Goal: Check status

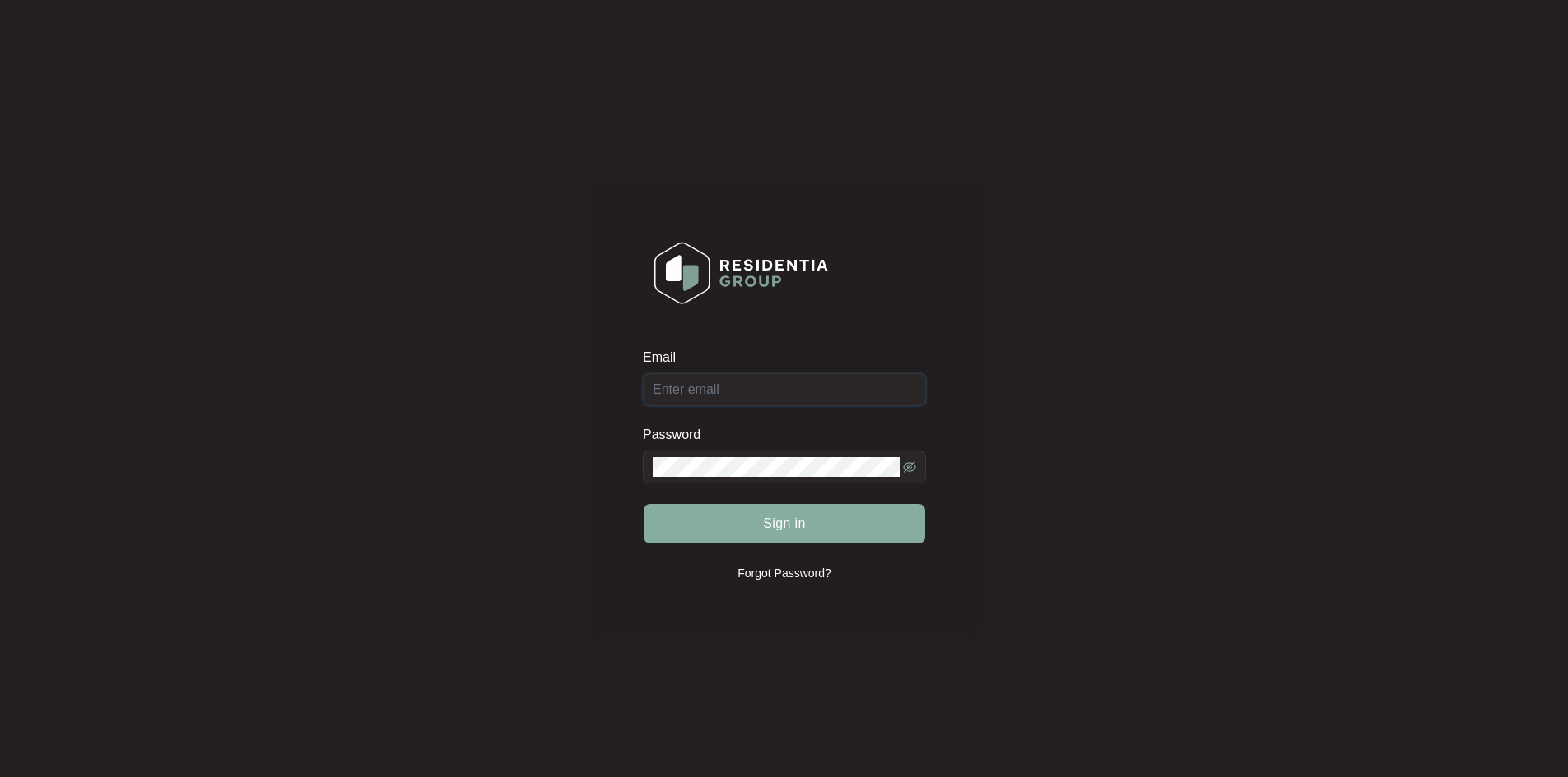
type input "[EMAIL_ADDRESS][DOMAIN_NAME]"
click at [775, 520] on span "Sign in" at bounding box center [784, 523] width 43 height 20
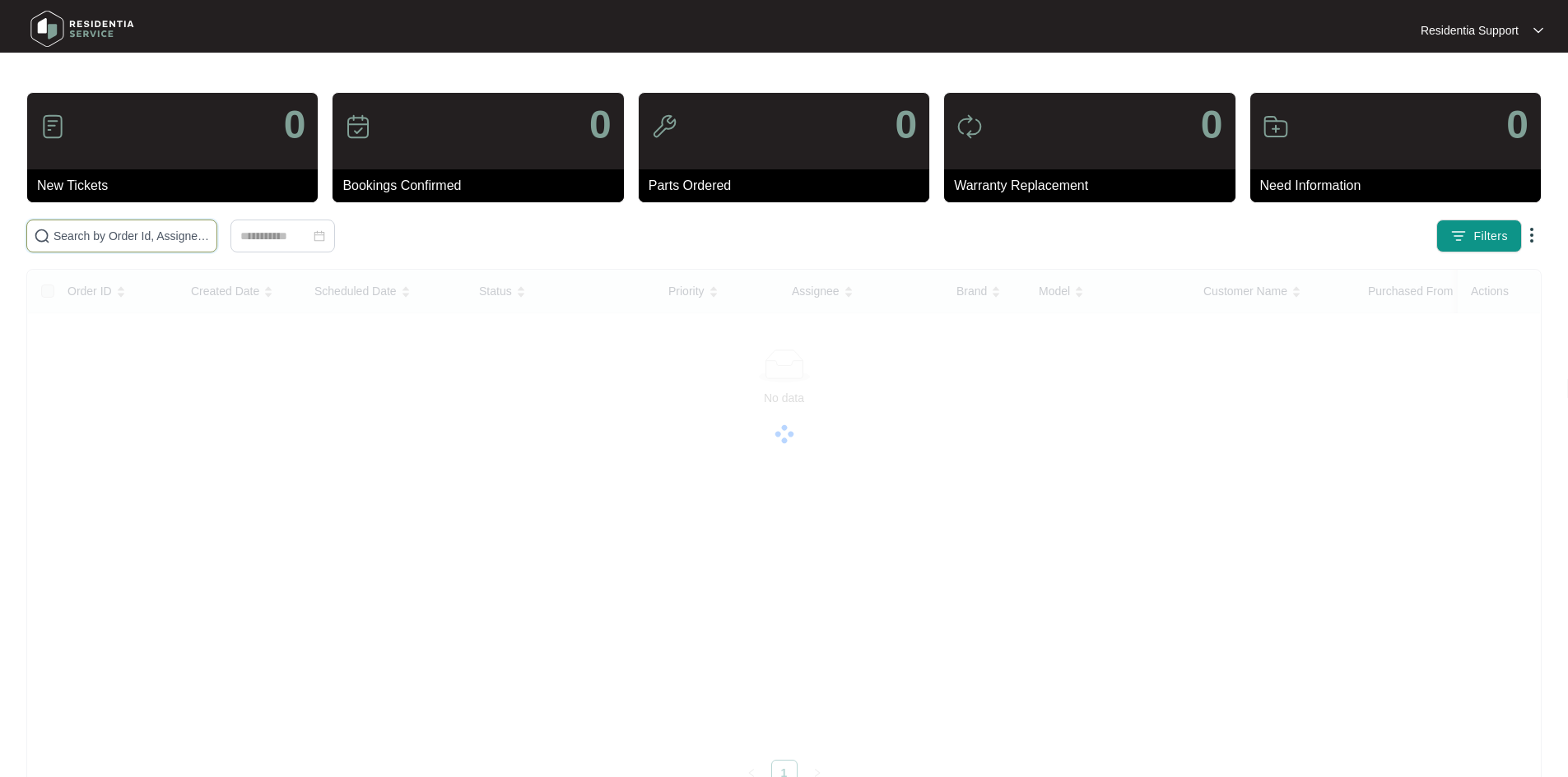
click at [210, 232] on input "text" at bounding box center [131, 235] width 156 height 18
paste input "642028"
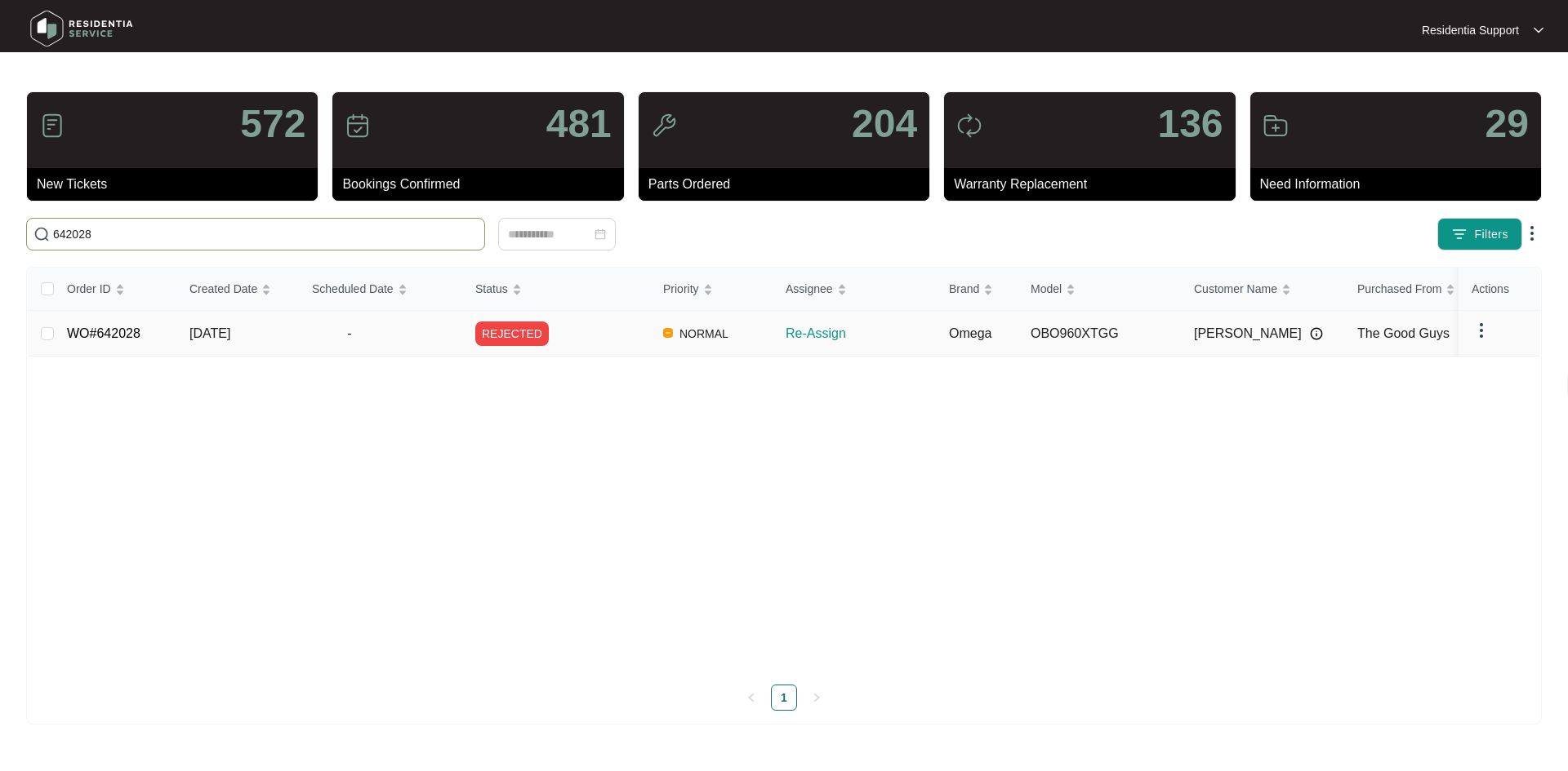
type input "642028"
click at [696, 338] on span "NORMAL" at bounding box center [703, 333] width 62 height 20
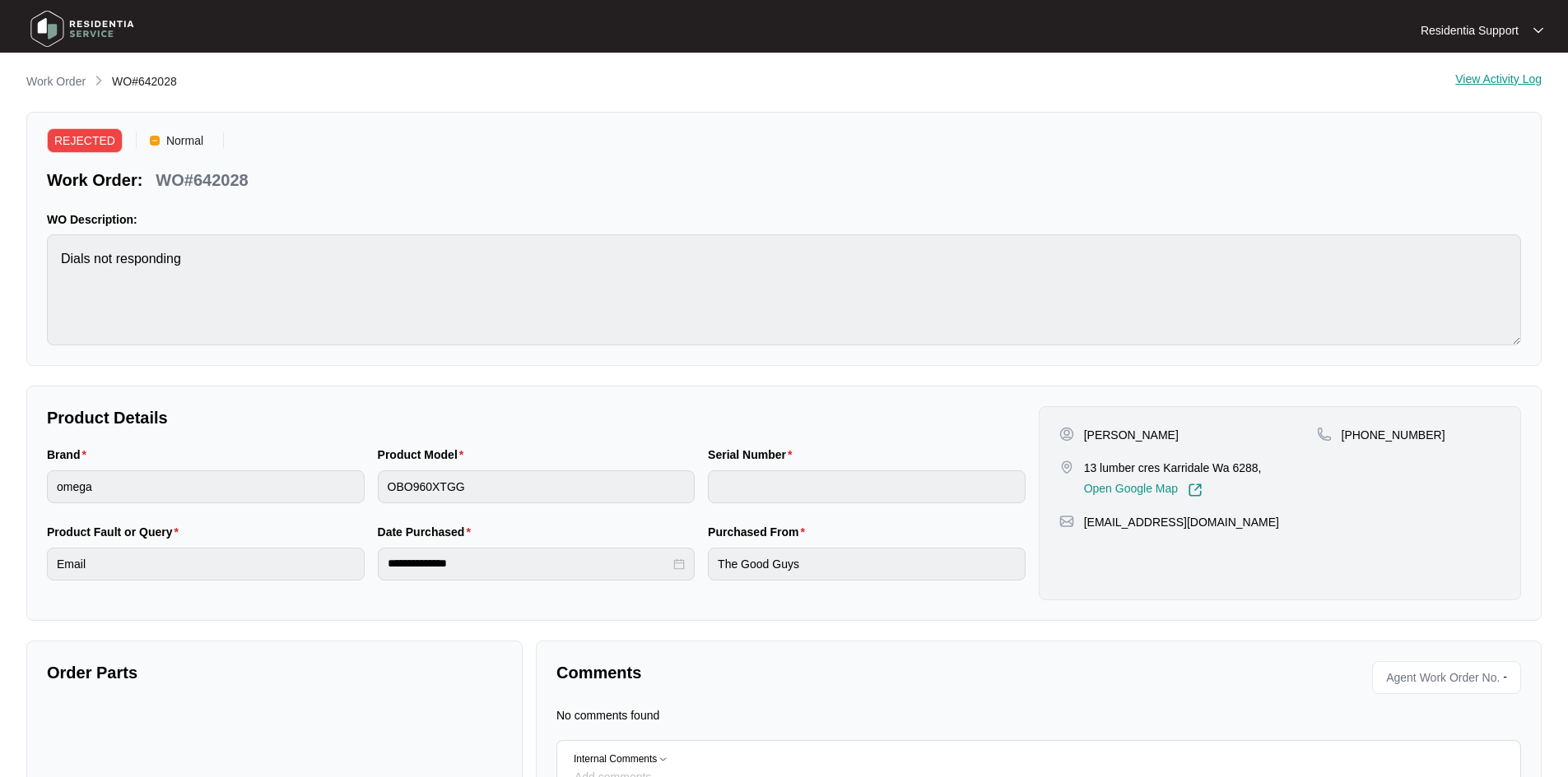
click at [1518, 82] on div "View Activity Log" at bounding box center [1498, 82] width 86 height 20
